Goal: Use online tool/utility: Utilize a website feature to perform a specific function

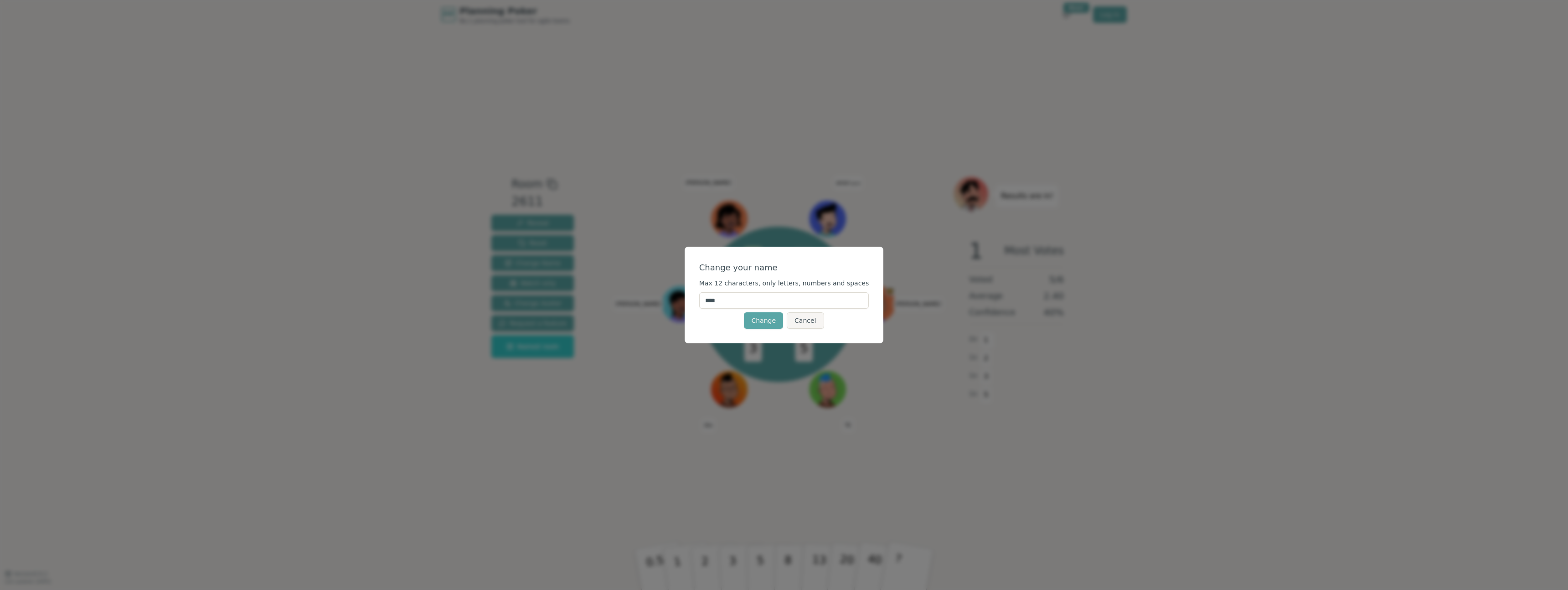
drag, startPoint x: 732, startPoint y: 301, endPoint x: 660, endPoint y: 296, distance: 72.2
click at [669, 297] on div "Change your name Max 12 characters, only letters, numbers and spaces **** Chang…" at bounding box center [784, 295] width 1568 height 590
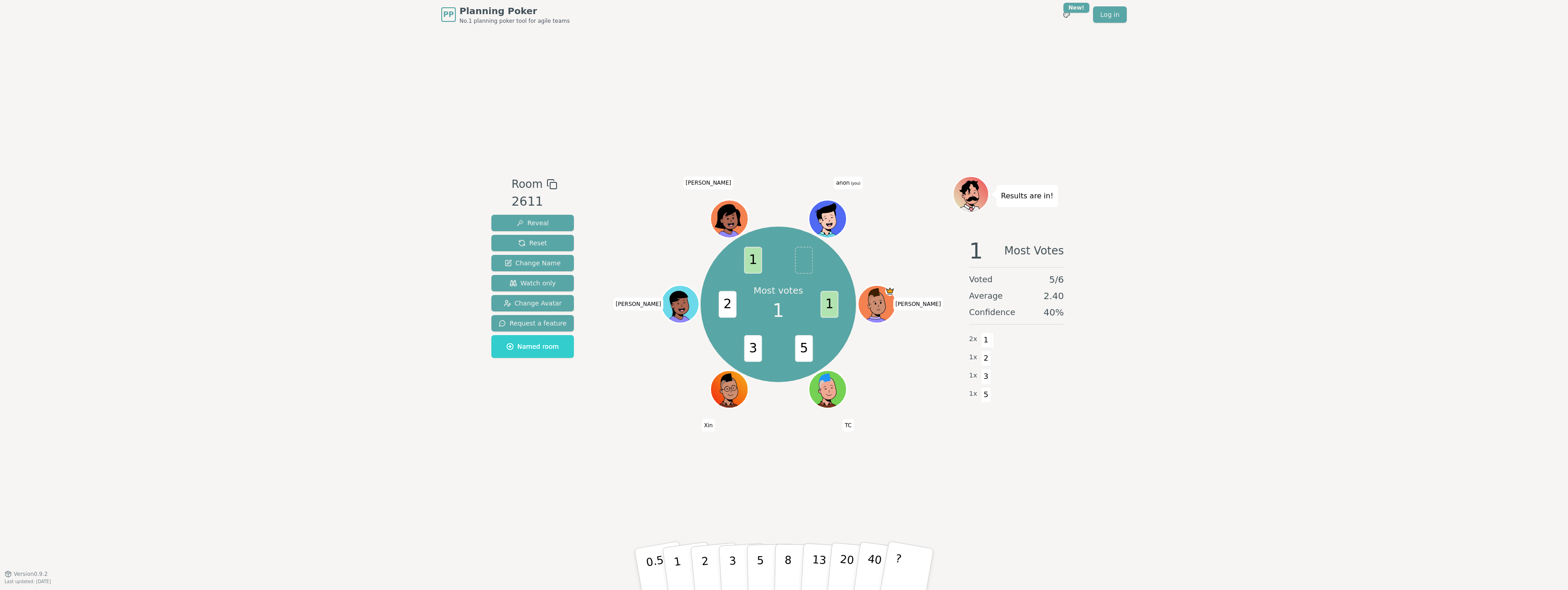
click at [850, 184] on span "(you)" at bounding box center [855, 184] width 11 height 4
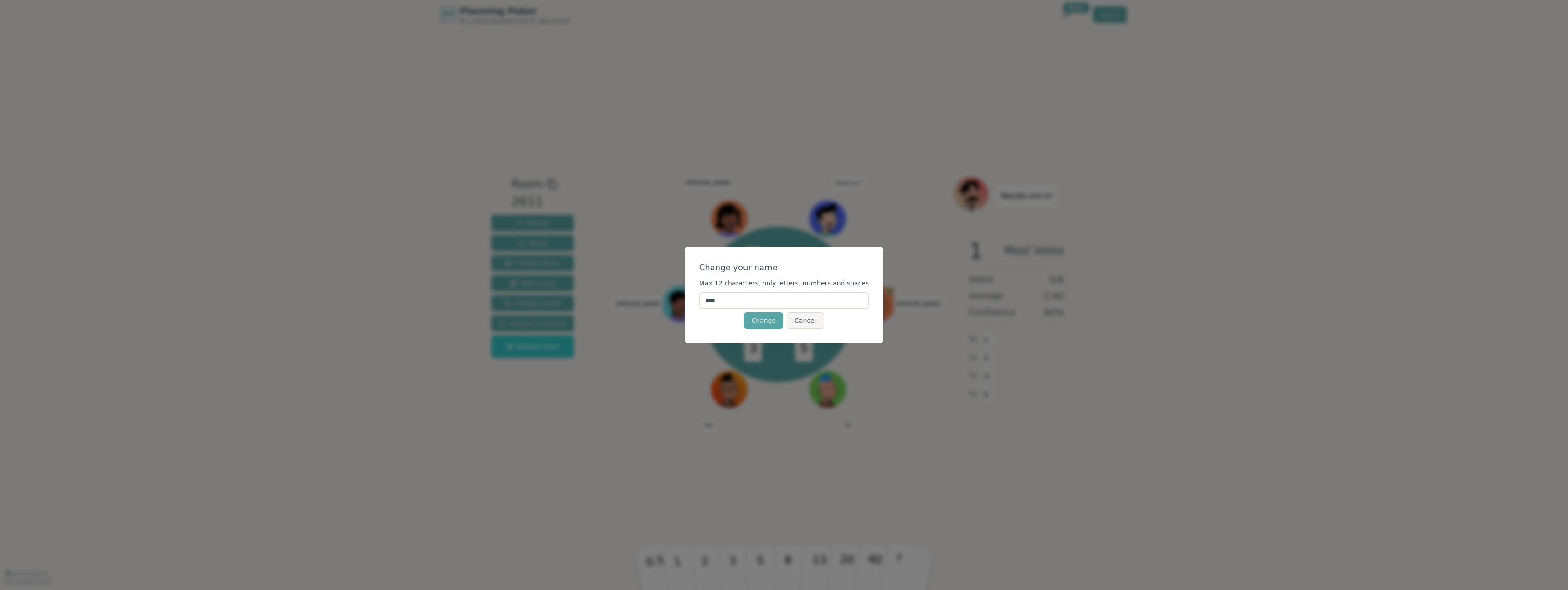
drag, startPoint x: 727, startPoint y: 303, endPoint x: 711, endPoint y: 303, distance: 16.0
click at [711, 303] on input "****" at bounding box center [784, 300] width 170 height 16
type input "****"
click at [771, 322] on button "Change" at bounding box center [763, 320] width 39 height 16
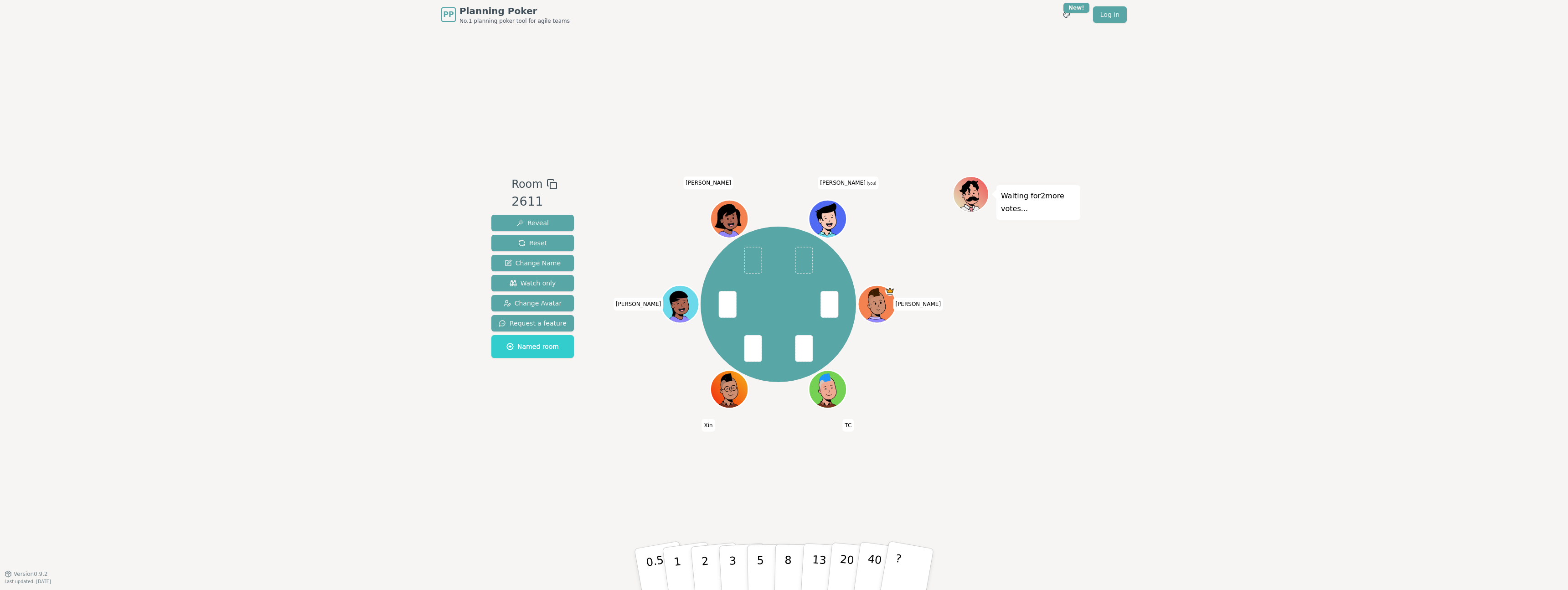
drag, startPoint x: 677, startPoint y: 566, endPoint x: 814, endPoint y: 357, distance: 249.9
click at [811, 339] on div "Room 2611 Reveal Reset Change Name Watch only Change Avatar Request a feature N…" at bounding box center [783, 301] width 592 height 251
click at [675, 561] on p "1" at bounding box center [679, 571] width 13 height 50
click at [705, 559] on p "2" at bounding box center [705, 571] width 12 height 50
click at [641, 557] on button "0.5" at bounding box center [661, 569] width 57 height 76
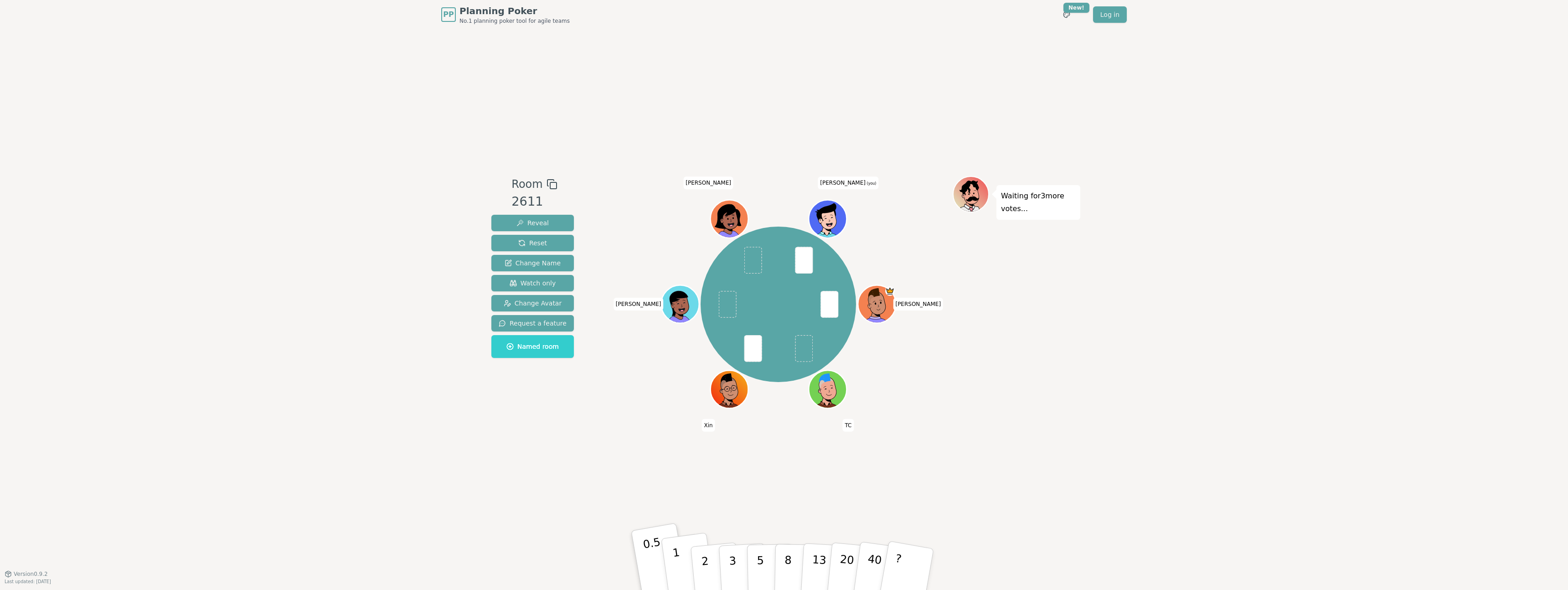
click at [678, 558] on p "1" at bounding box center [679, 571] width 13 height 50
click at [801, 262] on span at bounding box center [803, 260] width 18 height 27
click at [676, 552] on p "1" at bounding box center [679, 571] width 13 height 50
click at [701, 562] on p "2" at bounding box center [705, 571] width 12 height 50
click at [676, 553] on p "1" at bounding box center [679, 571] width 13 height 50
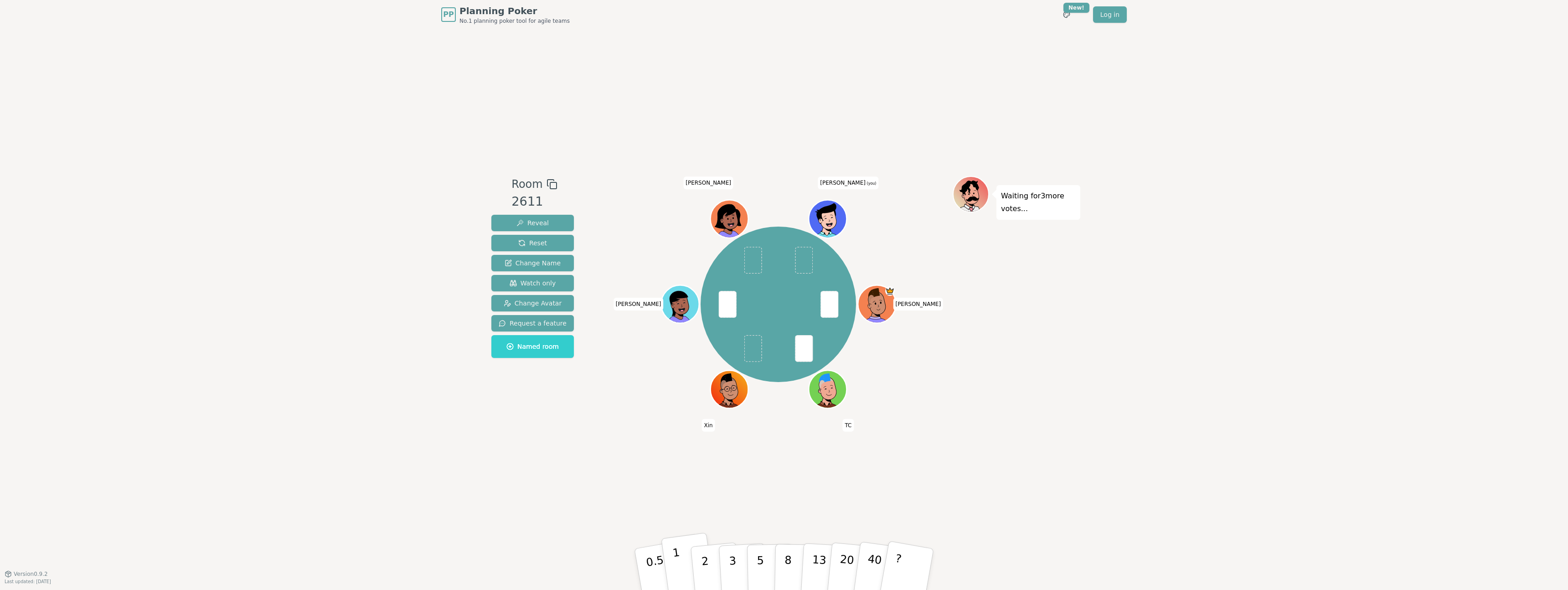
click at [678, 563] on p "1" at bounding box center [679, 571] width 13 height 50
click at [766, 559] on button "5" at bounding box center [770, 569] width 47 height 69
click at [701, 549] on p "2" at bounding box center [705, 571] width 12 height 50
click at [680, 558] on button "1" at bounding box center [688, 569] width 54 height 74
click at [710, 550] on button "2" at bounding box center [715, 569] width 52 height 72
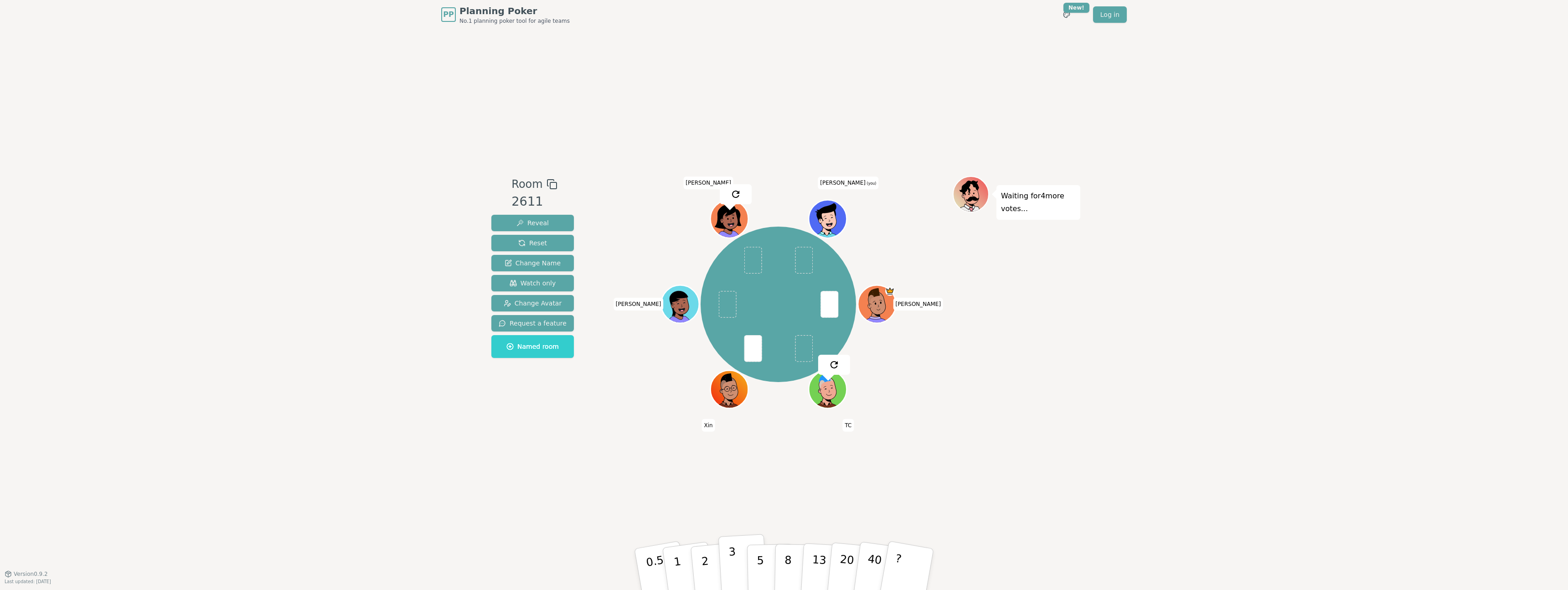
click at [728, 554] on button "3" at bounding box center [743, 569] width 50 height 71
click at [676, 558] on p "1" at bounding box center [679, 571] width 13 height 50
